Goal: Find contact information: Find contact information

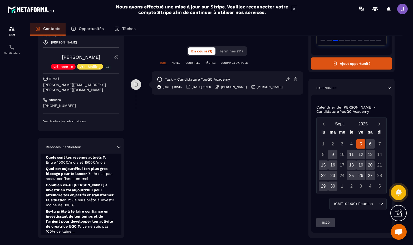
scroll to position [35, 0]
drag, startPoint x: 81, startPoint y: 104, endPoint x: 45, endPoint y: 103, distance: 35.9
click at [45, 103] on div "Responsable [PERSON_NAME] [PERSON_NAME] vsl inscrits VSL Mailing +4 E-mail [PER…" at bounding box center [81, 78] width 76 height 90
copy p "[PHONE_NUMBER]"
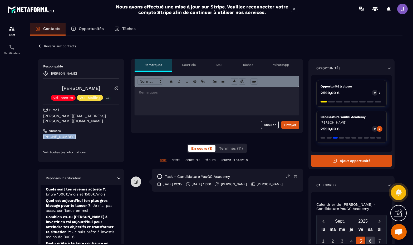
scroll to position [0, 0]
click at [230, 149] on span "Terminés (11)" at bounding box center [231, 148] width 24 height 4
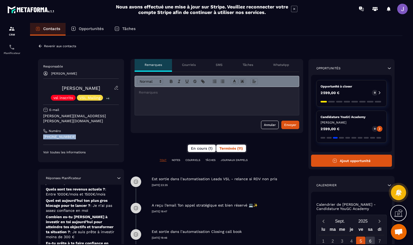
click at [200, 147] on span "En cours (1)" at bounding box center [202, 148] width 22 height 4
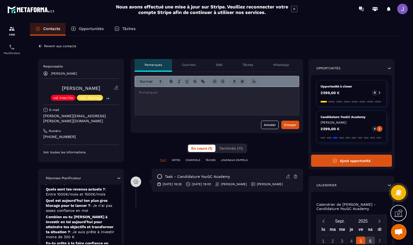
click at [211, 161] on p "TÂCHES" at bounding box center [211, 160] width 10 height 4
click at [220, 149] on span "Terminés (11)" at bounding box center [231, 148] width 24 height 4
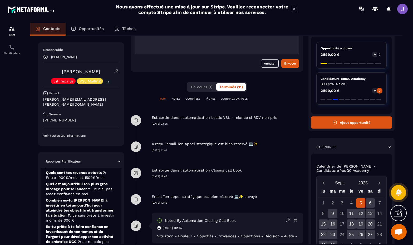
scroll to position [62, 0]
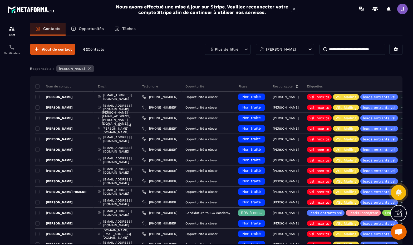
click at [348, 50] on input at bounding box center [353, 49] width 66 height 11
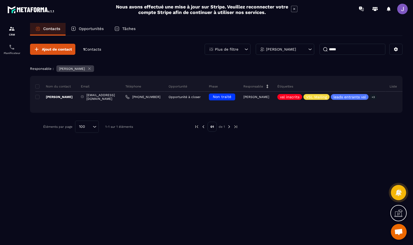
type input "*****"
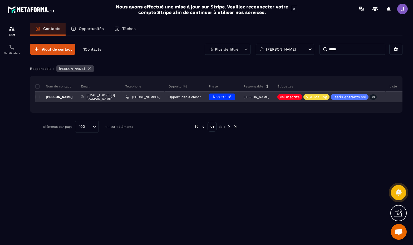
drag, startPoint x: 348, startPoint y: 50, endPoint x: 60, endPoint y: 97, distance: 291.6
click at [60, 97] on p "[PERSON_NAME]" at bounding box center [53, 97] width 37 height 4
